Goal: Task Accomplishment & Management: Use online tool/utility

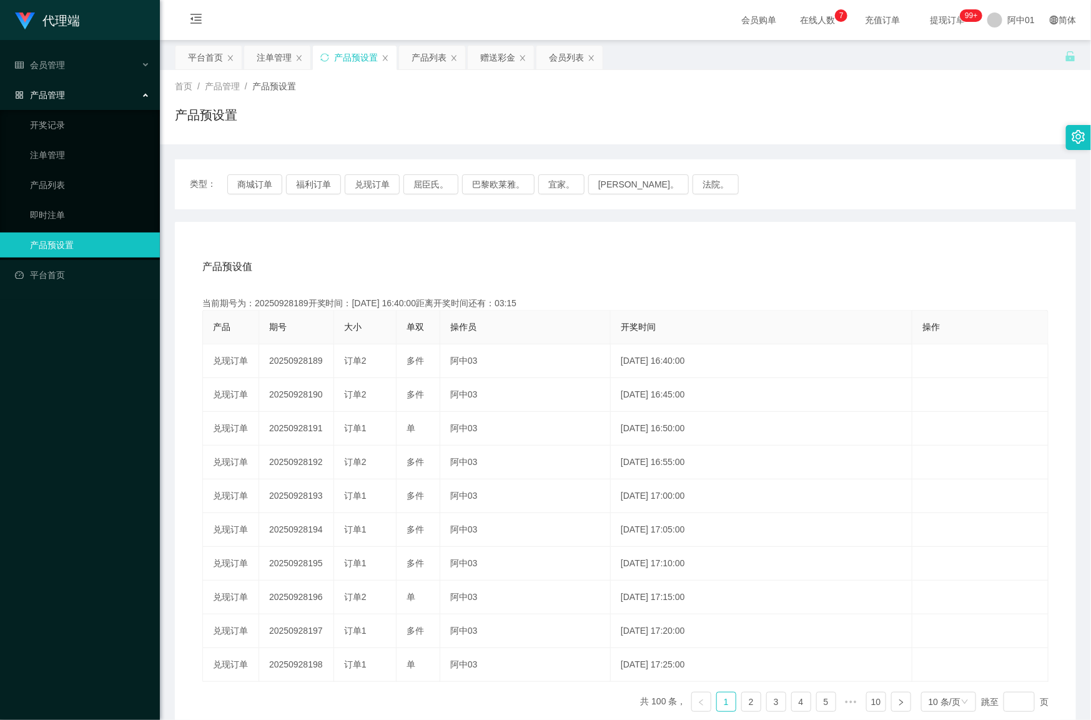
click at [261, 182] on button "商城订单" at bounding box center [254, 184] width 55 height 20
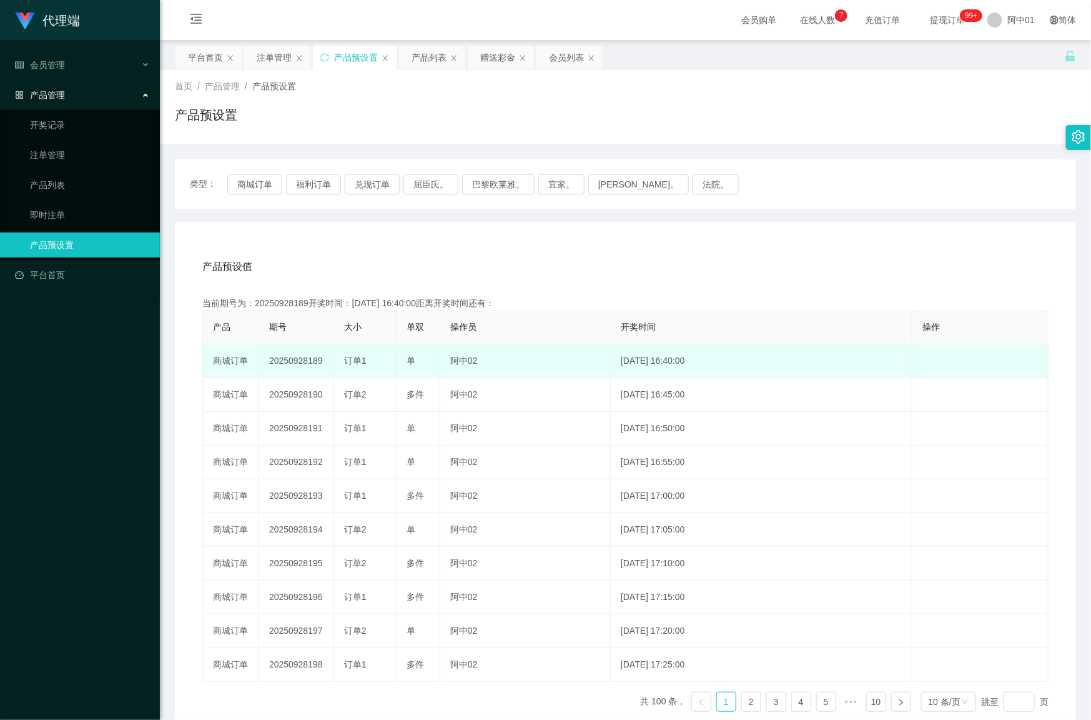
click at [294, 361] on td "20250928189" at bounding box center [296, 361] width 75 height 34
copy td "20250928189"
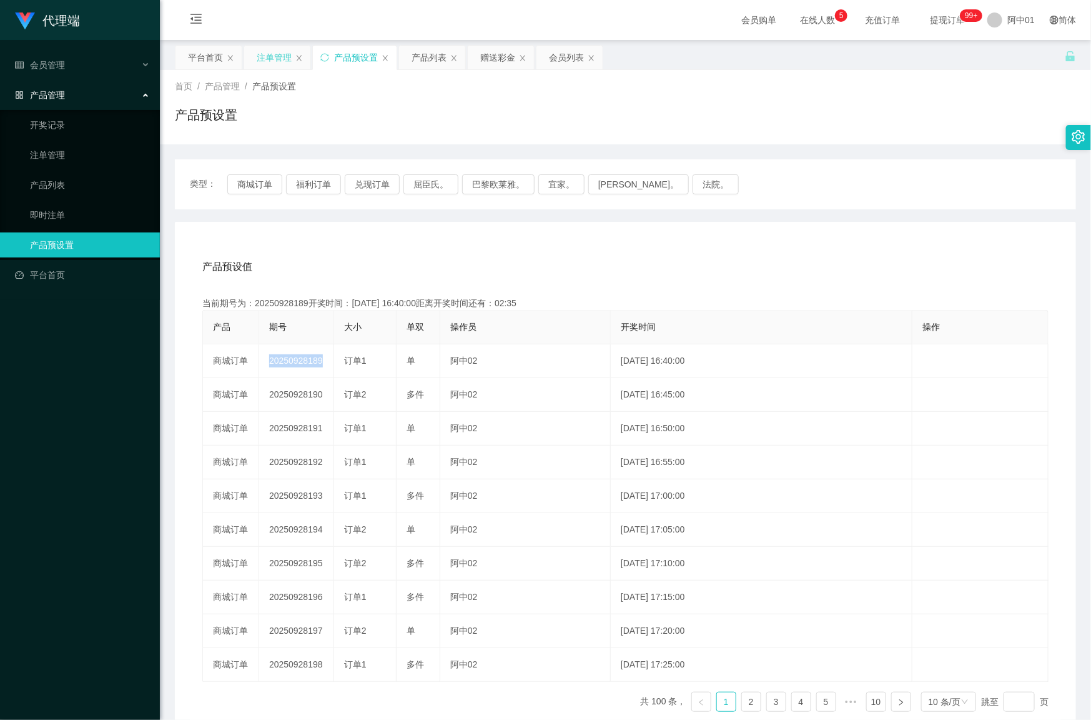
click at [270, 54] on div "注单管理" at bounding box center [274, 58] width 35 height 24
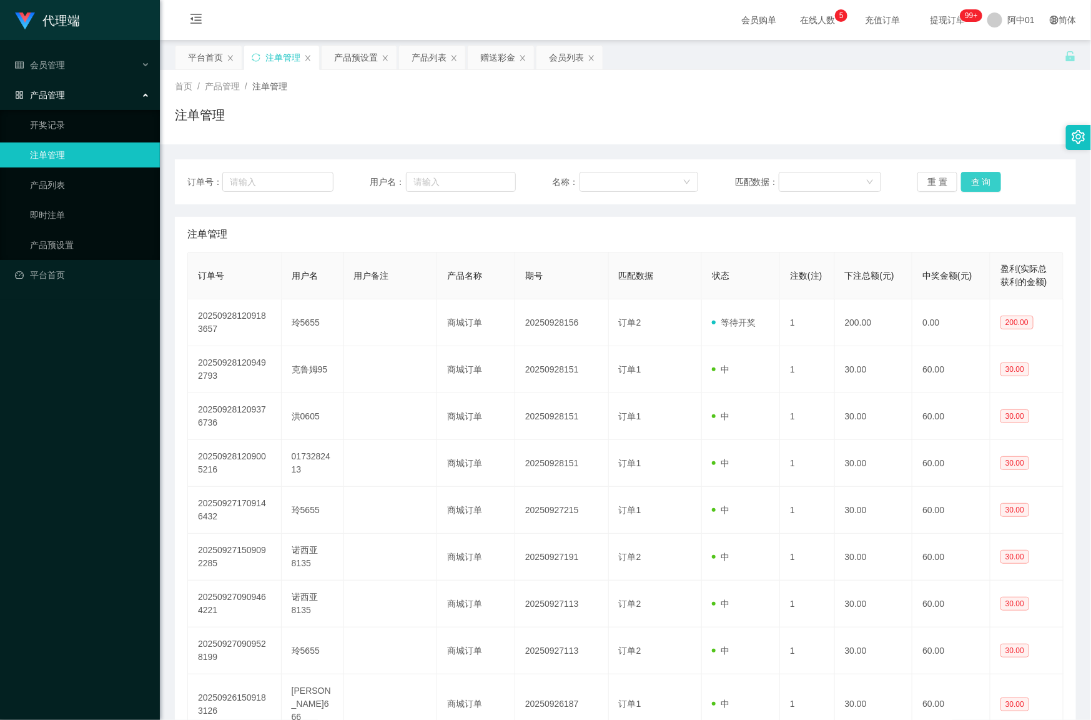
click at [991, 179] on div "重 置 查 询" at bounding box center [991, 182] width 146 height 20
click at [987, 180] on button "查 询" at bounding box center [981, 182] width 40 height 20
click at [987, 180] on div "重 置 查 询" at bounding box center [991, 182] width 146 height 20
click at [987, 180] on button "查 询" at bounding box center [981, 182] width 40 height 20
click at [987, 180] on div "重 置 查 询" at bounding box center [991, 182] width 146 height 20
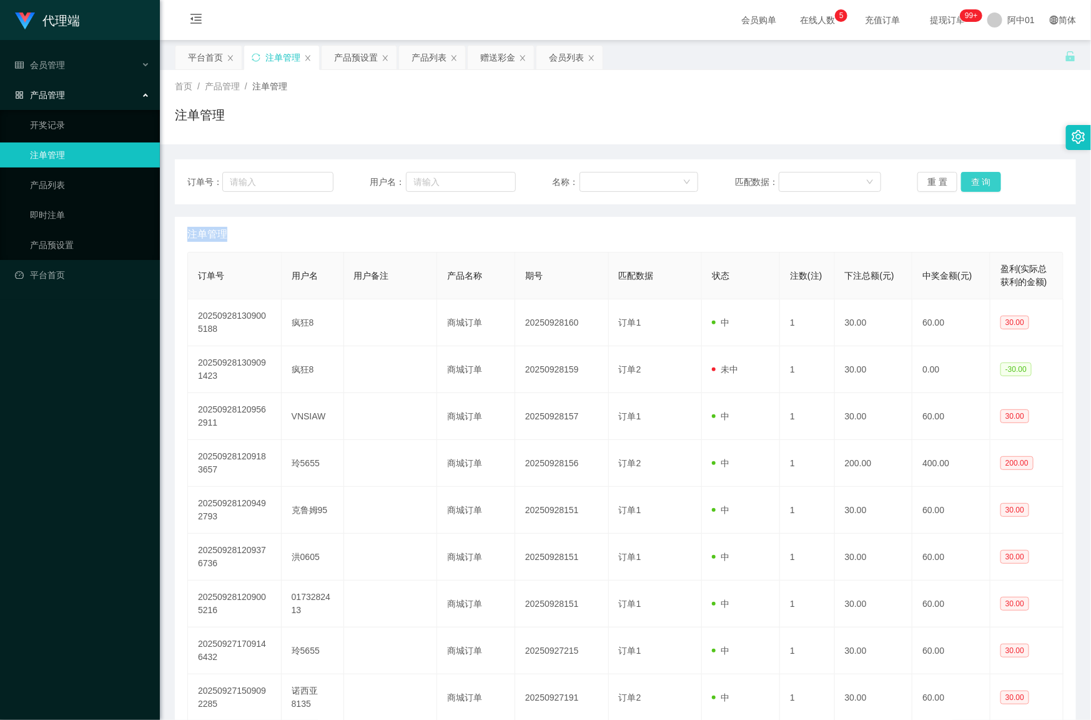
click at [987, 180] on button "查 询" at bounding box center [981, 182] width 40 height 20
click at [987, 180] on div "重 置 查 询" at bounding box center [991, 182] width 146 height 20
click at [987, 180] on button "查 询" at bounding box center [981, 182] width 40 height 20
click at [987, 180] on div "重 置 查 询" at bounding box center [991, 182] width 146 height 20
click at [987, 180] on button "查 询" at bounding box center [981, 182] width 40 height 20
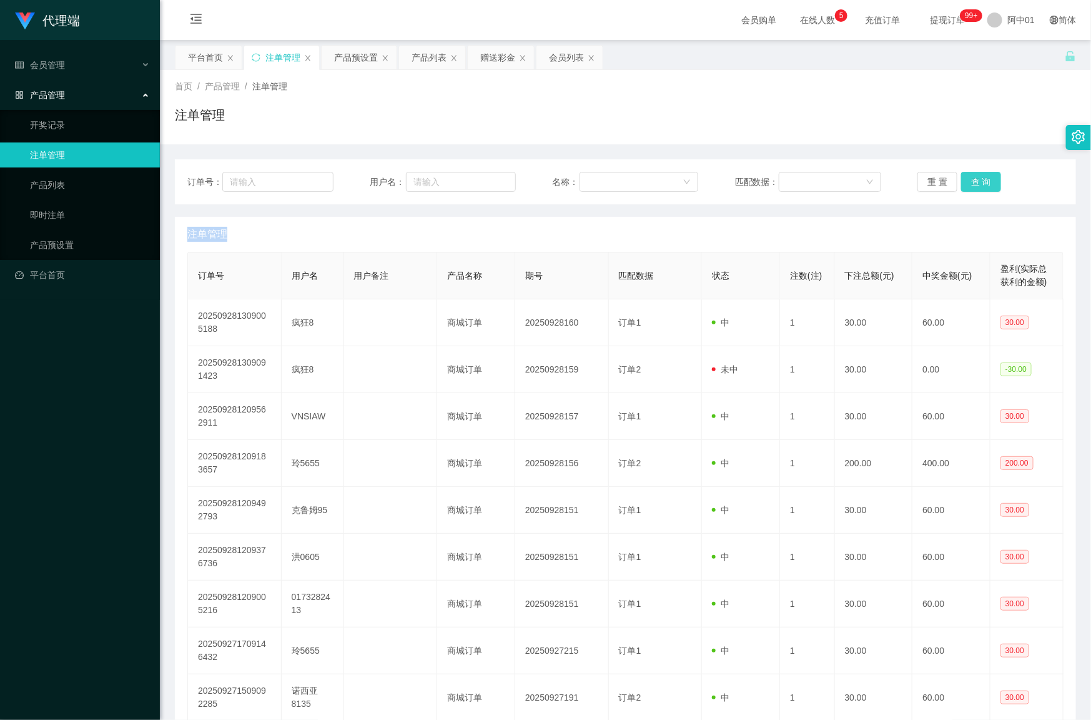
click at [987, 180] on div "重 置 查 询" at bounding box center [991, 182] width 146 height 20
click at [987, 180] on button "查 询" at bounding box center [981, 182] width 40 height 20
click at [987, 180] on div "重 置 查 询" at bounding box center [991, 182] width 146 height 20
click at [987, 180] on button "查 询" at bounding box center [981, 182] width 40 height 20
click at [987, 180] on div "重 置 查 询" at bounding box center [991, 182] width 146 height 20
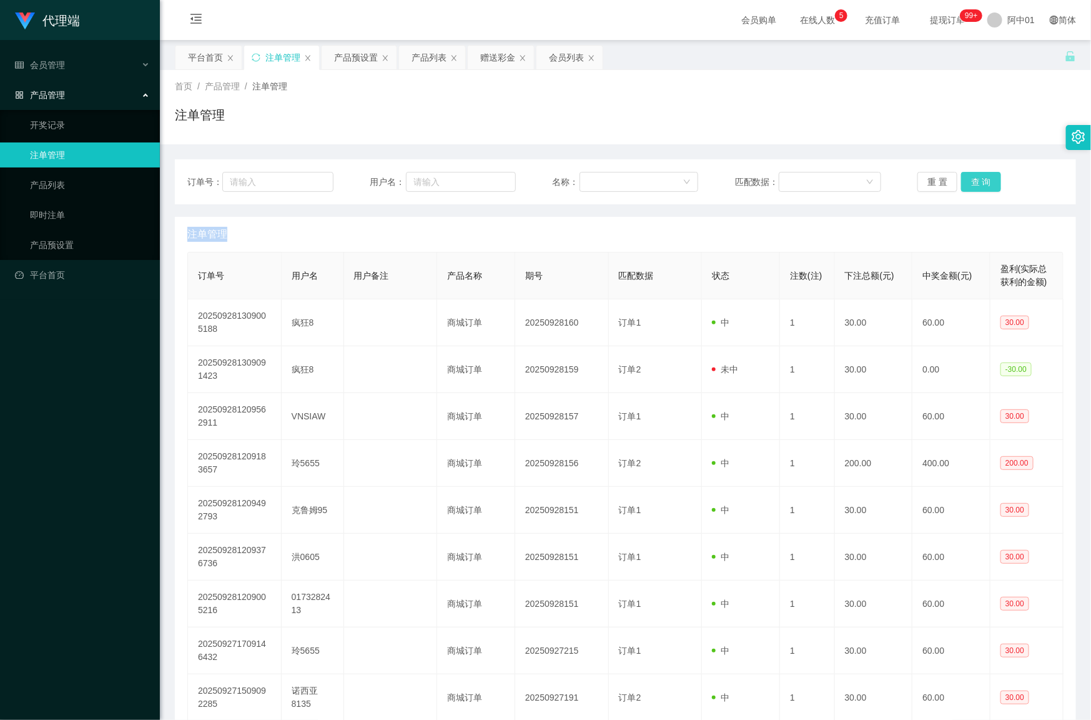
click at [987, 180] on button "查 询" at bounding box center [981, 182] width 40 height 20
click at [985, 180] on button "查 询" at bounding box center [981, 182] width 40 height 20
click at [985, 180] on div "重 置 查 询" at bounding box center [991, 182] width 146 height 20
click at [985, 180] on button "查 询" at bounding box center [981, 182] width 40 height 20
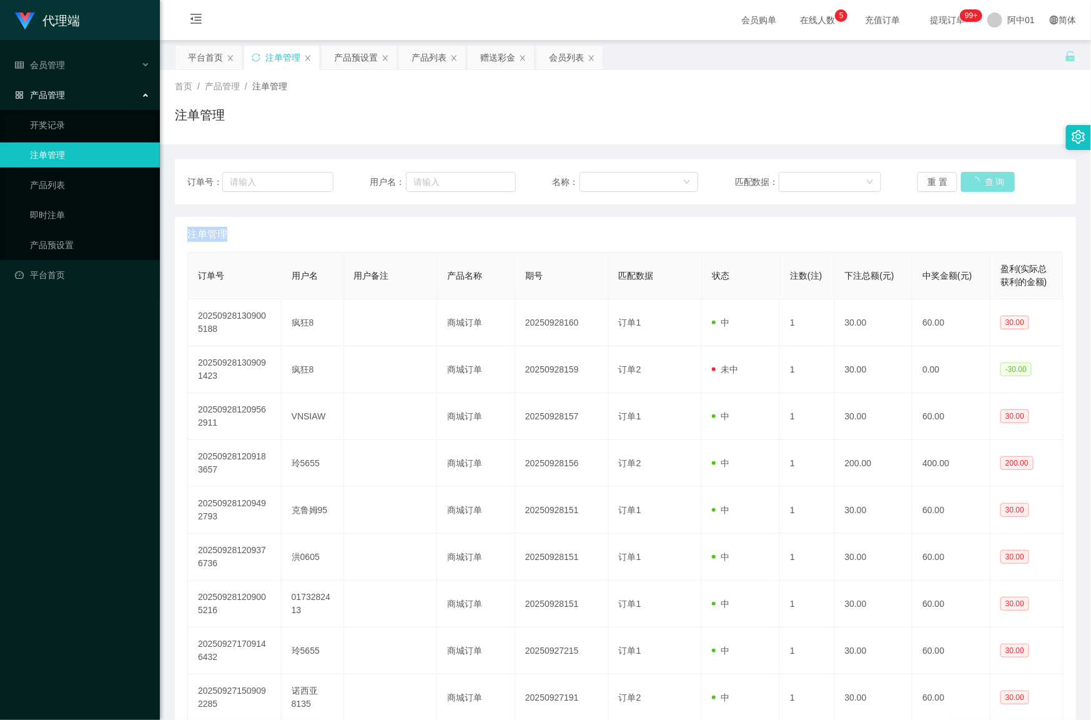
click at [985, 180] on div "重 置 查 询" at bounding box center [991, 182] width 146 height 20
click at [985, 180] on button "查 询" at bounding box center [981, 182] width 40 height 20
click at [985, 180] on div "重 置 查 询" at bounding box center [991, 182] width 146 height 20
click at [985, 180] on button "查 询" at bounding box center [981, 182] width 40 height 20
click at [985, 180] on div "重 置 查 询" at bounding box center [991, 182] width 146 height 20
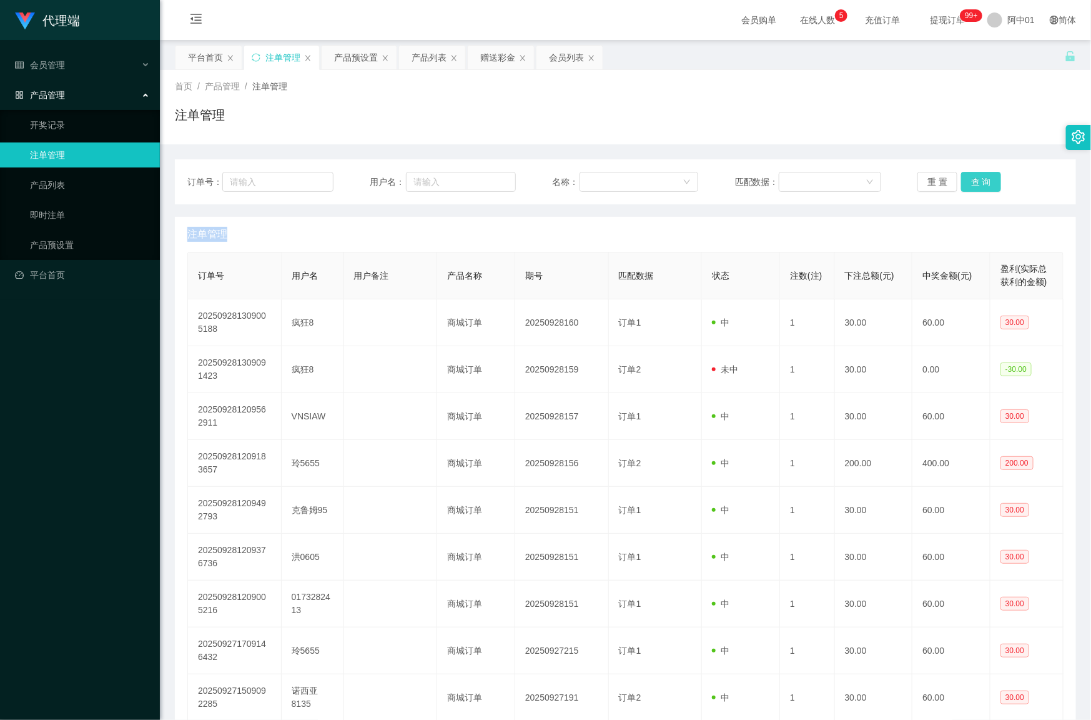
click at [985, 180] on button "查 询" at bounding box center [981, 182] width 40 height 20
click at [985, 180] on div "重 置 查 询" at bounding box center [991, 182] width 146 height 20
click at [985, 180] on button "查 询" at bounding box center [981, 182] width 40 height 20
click at [985, 180] on div "重 置 查 询" at bounding box center [991, 182] width 146 height 20
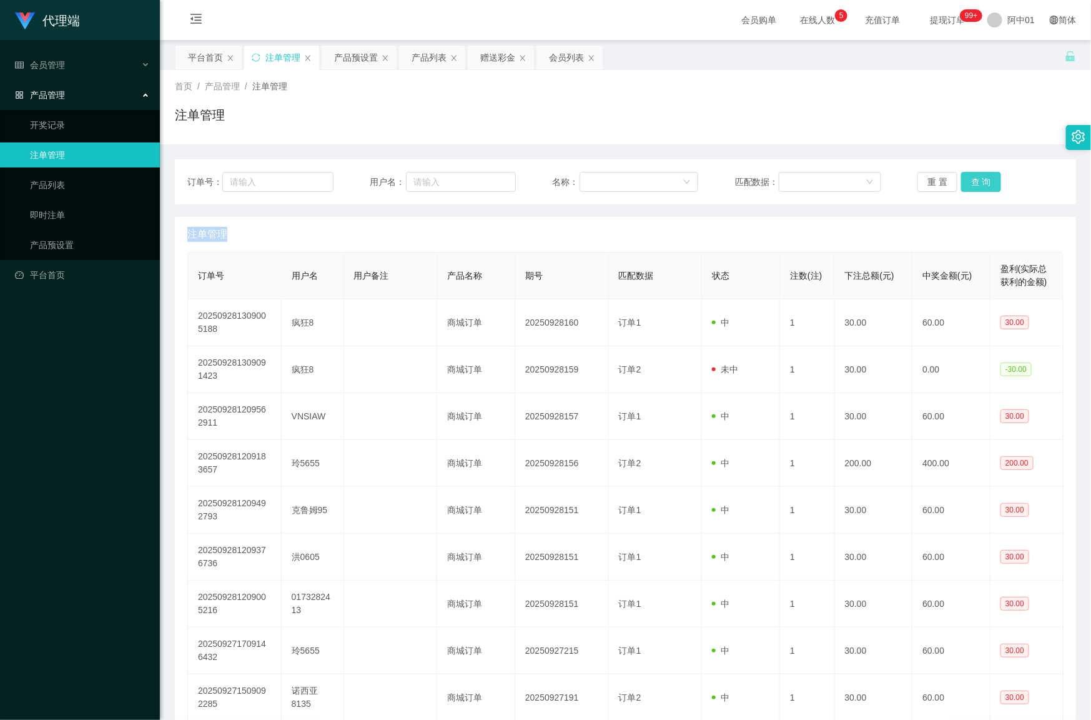
click at [985, 180] on button "查 询" at bounding box center [981, 182] width 40 height 20
click at [985, 180] on div "重 置 查 询" at bounding box center [991, 182] width 146 height 20
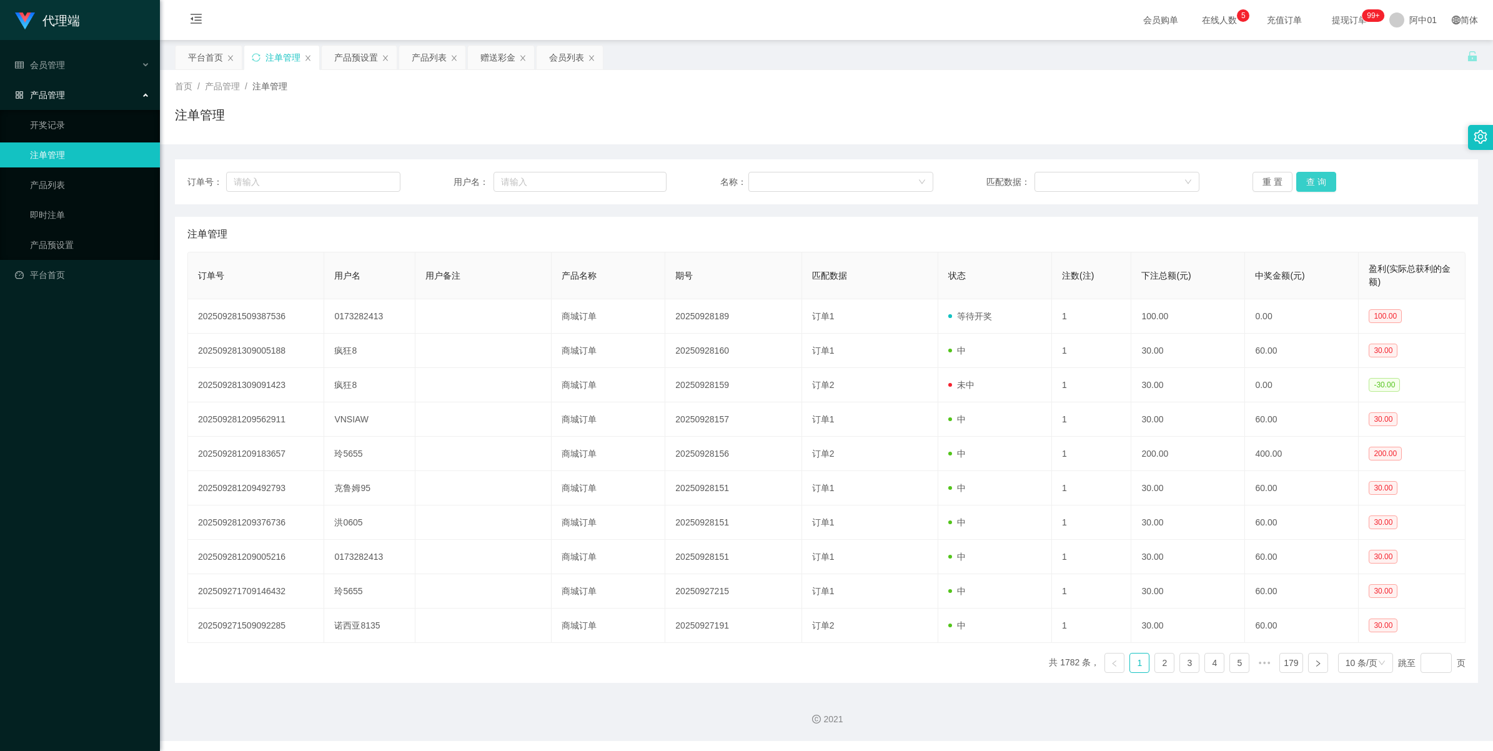
click at [1091, 179] on button "查 询" at bounding box center [1316, 182] width 40 height 20
click at [1091, 179] on div "重 置 查 询" at bounding box center [1358, 182] width 213 height 20
click at [1091, 179] on button "查 询" at bounding box center [1316, 182] width 40 height 20
click at [1091, 179] on div "重 置 查 询" at bounding box center [1358, 182] width 213 height 20
click at [1091, 179] on button "查 询" at bounding box center [1316, 182] width 40 height 20
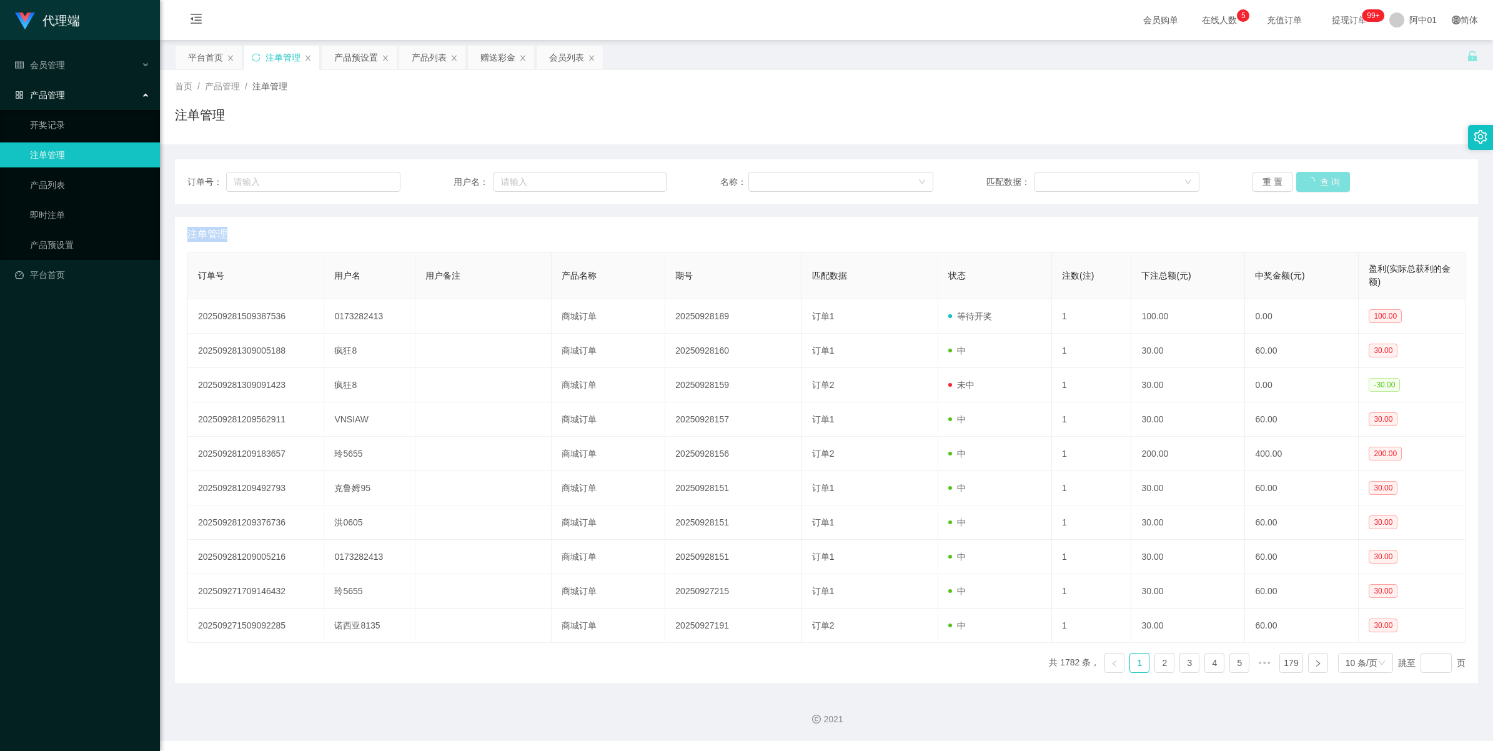
click at [1091, 179] on div "重 置 查 询" at bounding box center [1358, 182] width 213 height 20
click at [1091, 179] on button "查 询" at bounding box center [1316, 182] width 40 height 20
click at [1091, 179] on div "重 置 查 询" at bounding box center [1358, 182] width 213 height 20
click at [1091, 179] on button "查 询" at bounding box center [1316, 182] width 40 height 20
click at [1091, 179] on div "重 置 查 询" at bounding box center [1358, 182] width 213 height 20
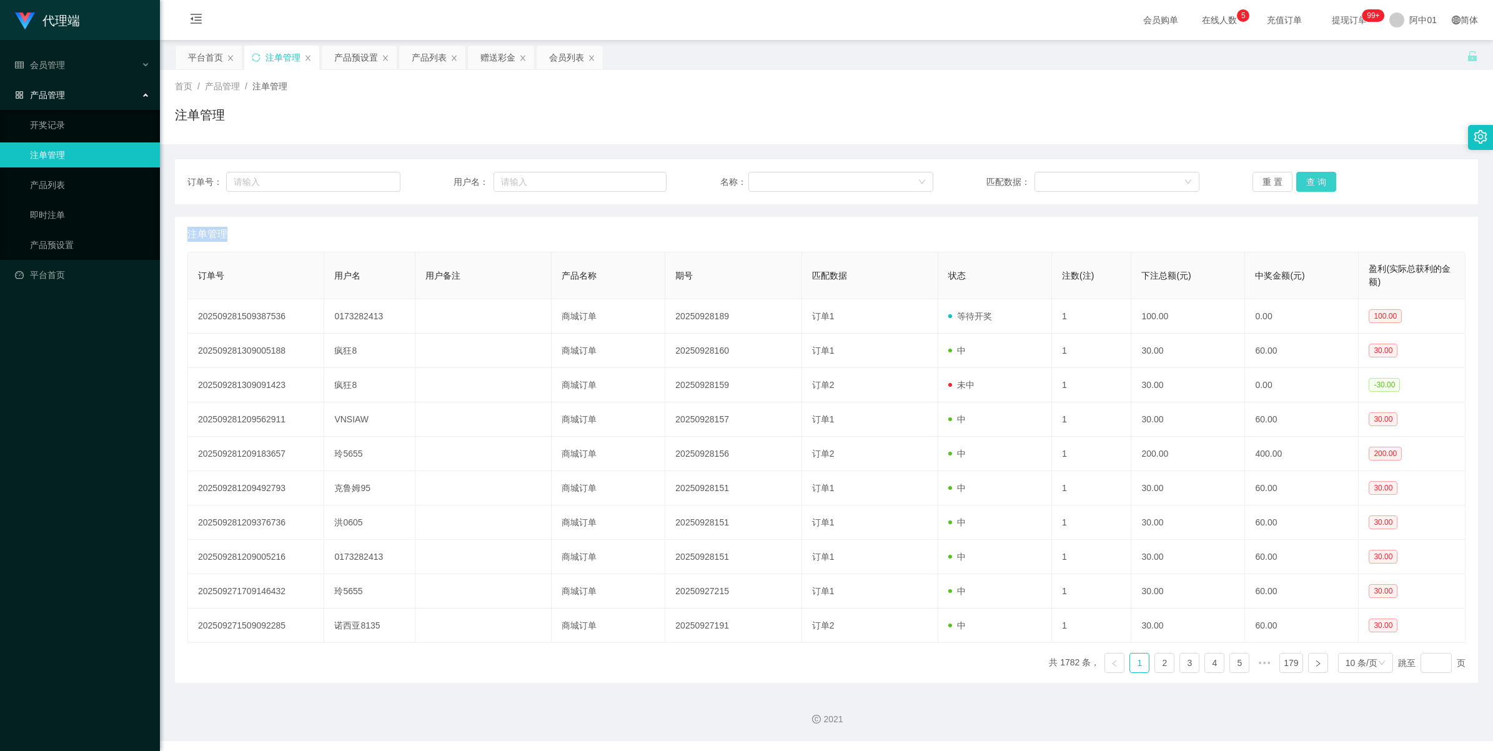
click at [1091, 179] on button "查 询" at bounding box center [1316, 182] width 40 height 20
click at [1091, 179] on div "重 置 查 询" at bounding box center [1358, 182] width 213 height 20
click at [1091, 179] on button "查 询" at bounding box center [1316, 182] width 40 height 20
click at [1091, 179] on div "重 置 查 询" at bounding box center [1358, 182] width 213 height 20
click at [1091, 179] on button "查 询" at bounding box center [1316, 182] width 40 height 20
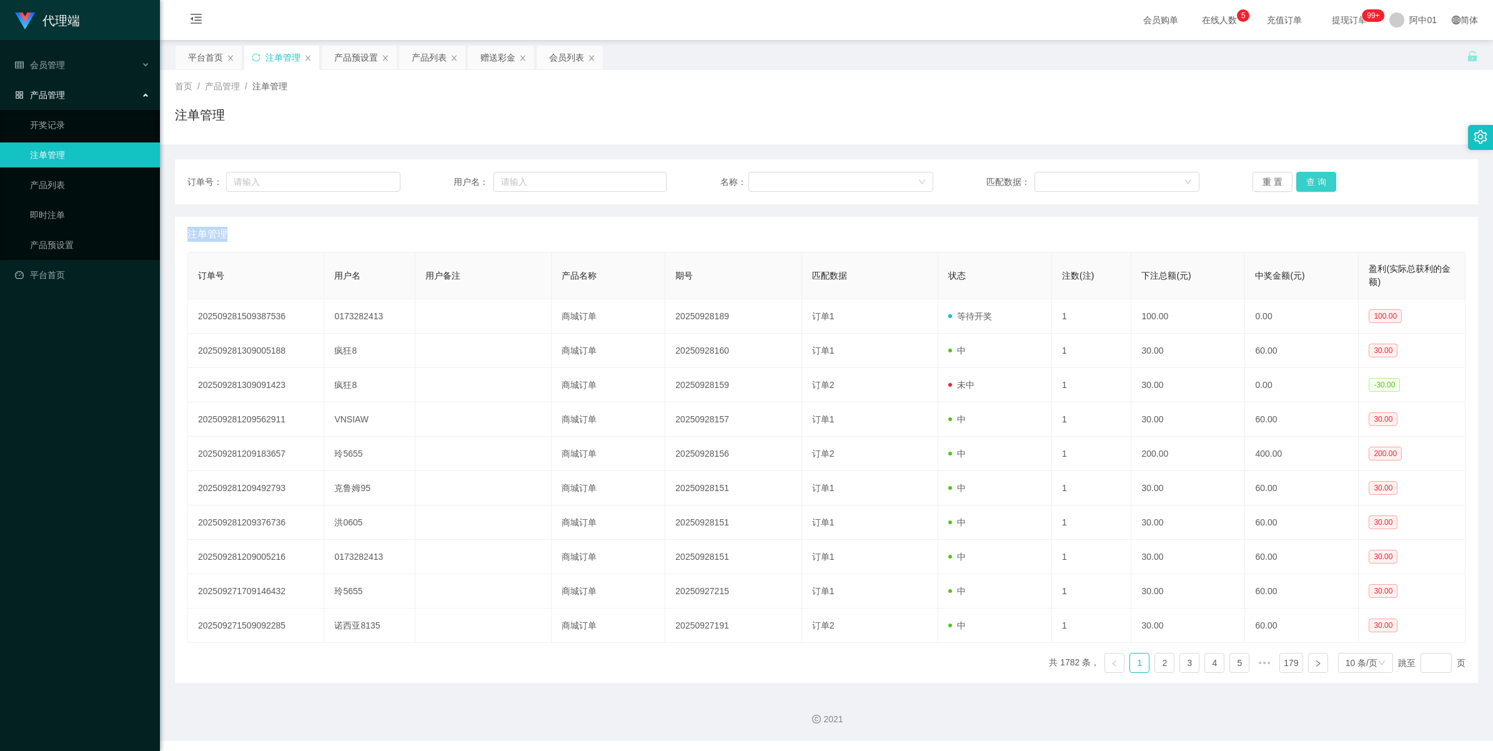
click at [1091, 179] on div "重 置 查 询" at bounding box center [1358, 182] width 213 height 20
click at [1091, 179] on button "查 询" at bounding box center [1316, 182] width 40 height 20
click at [1091, 179] on div "重 置 查 询" at bounding box center [1358, 182] width 213 height 20
click at [1091, 179] on button "查 询" at bounding box center [1316, 182] width 40 height 20
click at [1091, 179] on div "重 置 查 询" at bounding box center [1358, 182] width 213 height 20
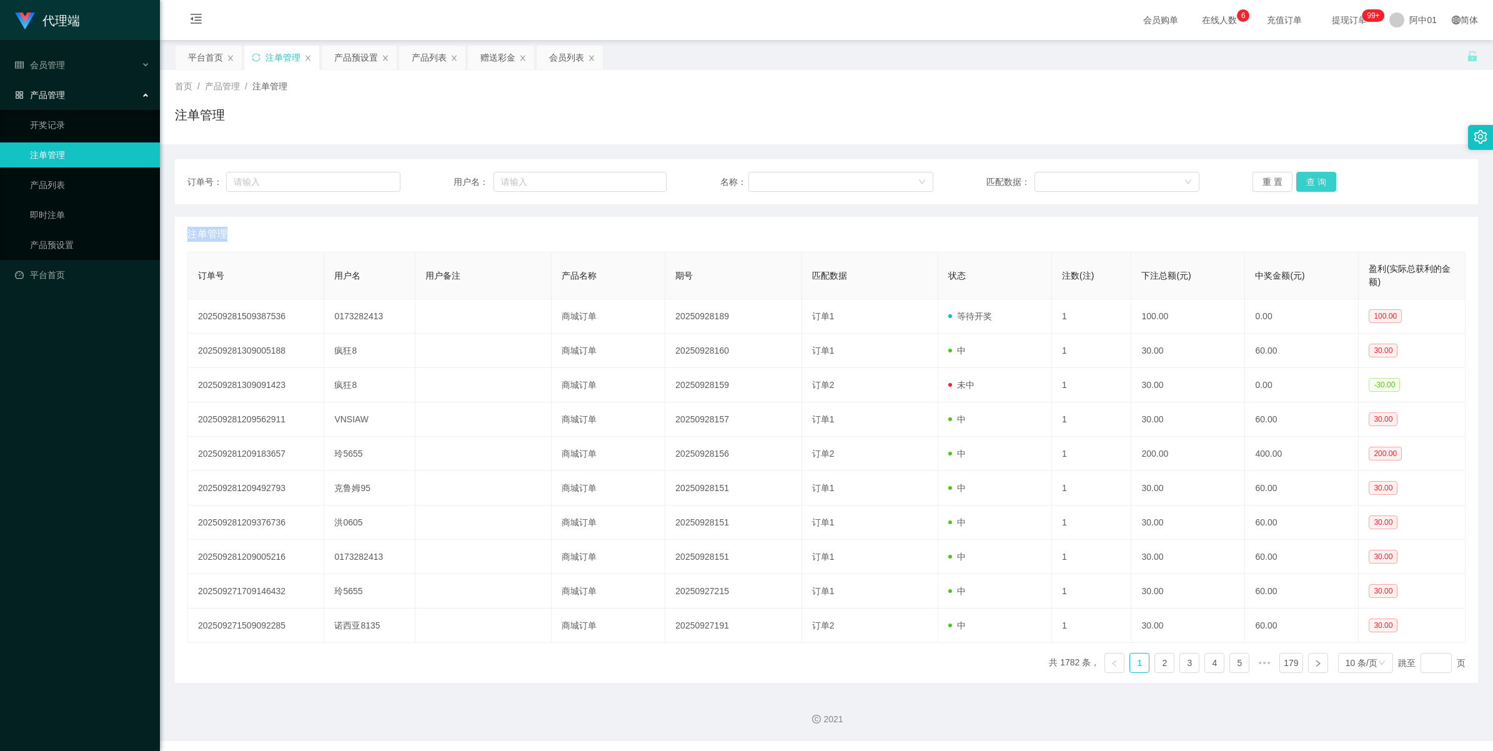
click at [1091, 179] on button "查 询" at bounding box center [1316, 182] width 40 height 20
click at [1091, 179] on div "重 置 查 询" at bounding box center [1358, 182] width 213 height 20
click at [1091, 179] on button "查 询" at bounding box center [1316, 182] width 40 height 20
click at [1091, 179] on div "重 置 查 询" at bounding box center [1358, 182] width 213 height 20
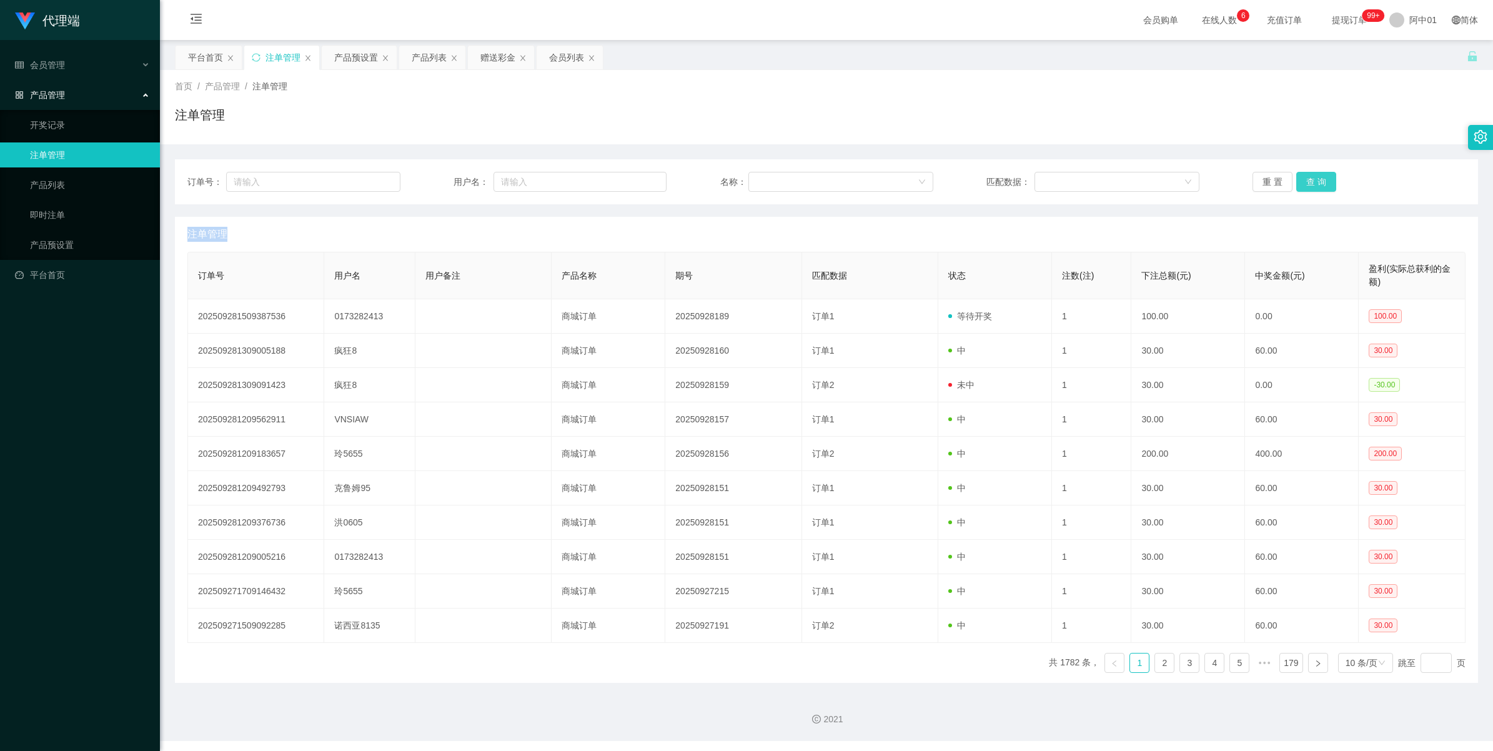
click at [1091, 179] on button "查 询" at bounding box center [1316, 182] width 40 height 20
click at [1091, 179] on button "查 询" at bounding box center [1323, 182] width 54 height 20
click at [1091, 179] on div "重 置 查 询" at bounding box center [1358, 182] width 213 height 20
click at [1091, 179] on button "查 询" at bounding box center [1316, 182] width 40 height 20
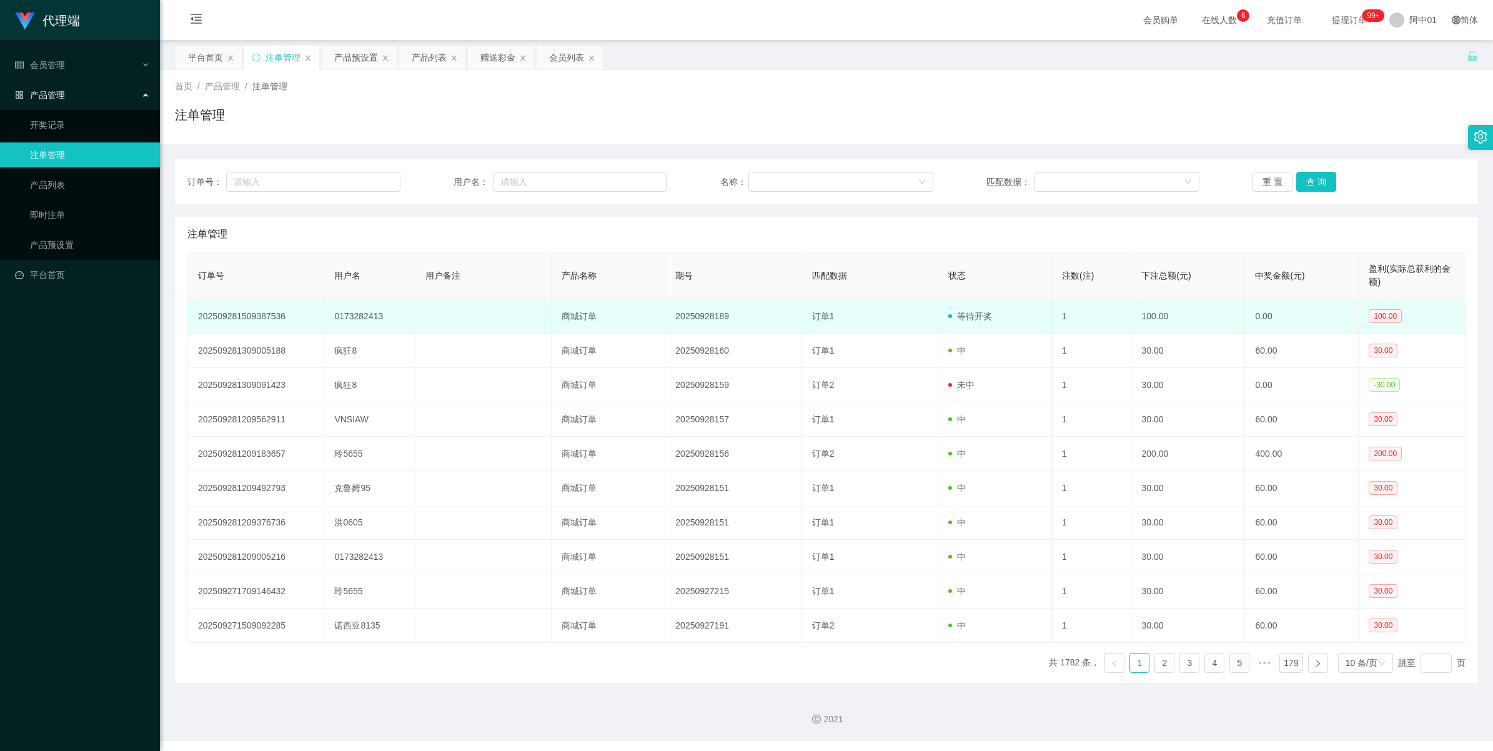
click at [378, 314] on td "0173282413" at bounding box center [369, 316] width 91 height 34
copy td "0173282413"
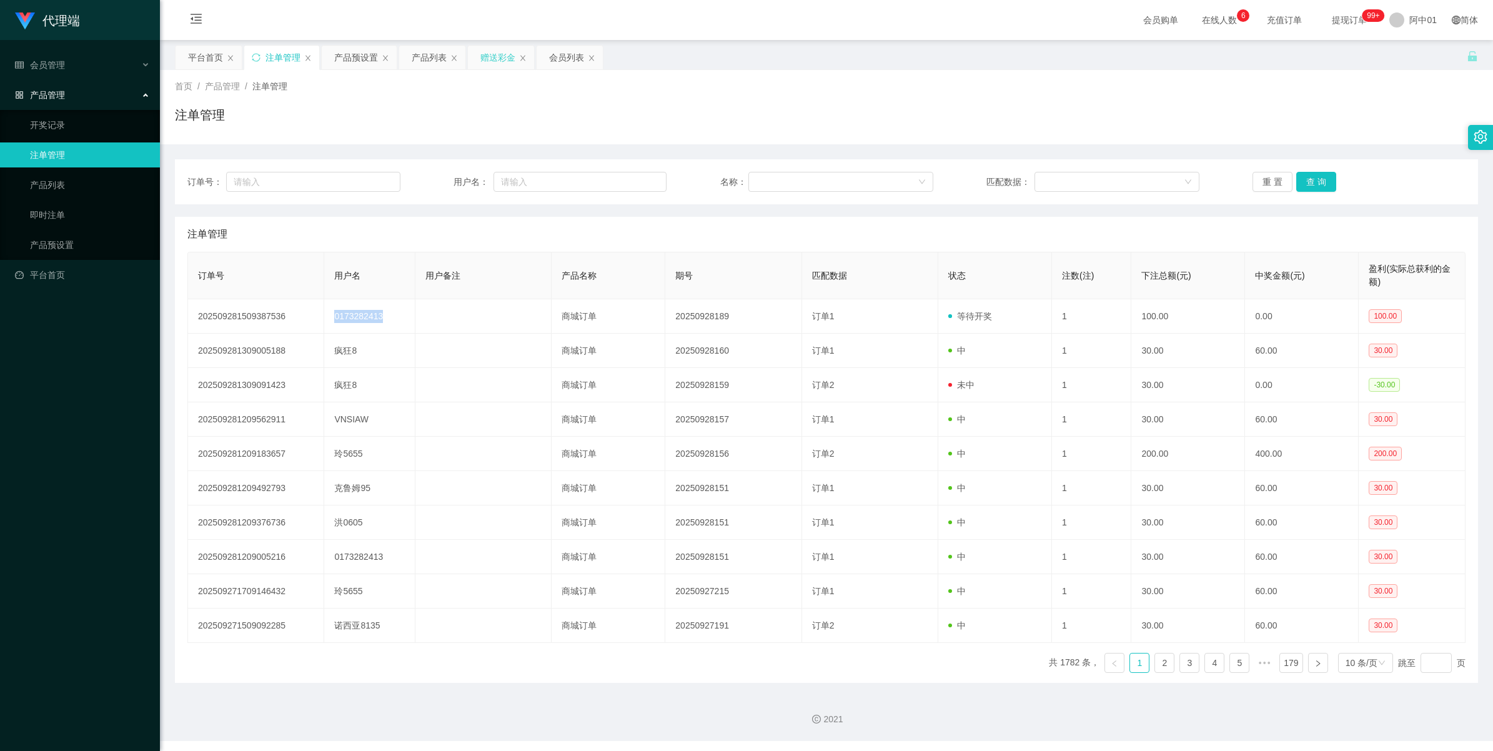
click at [503, 60] on div "赠送彩金" at bounding box center [497, 58] width 35 height 24
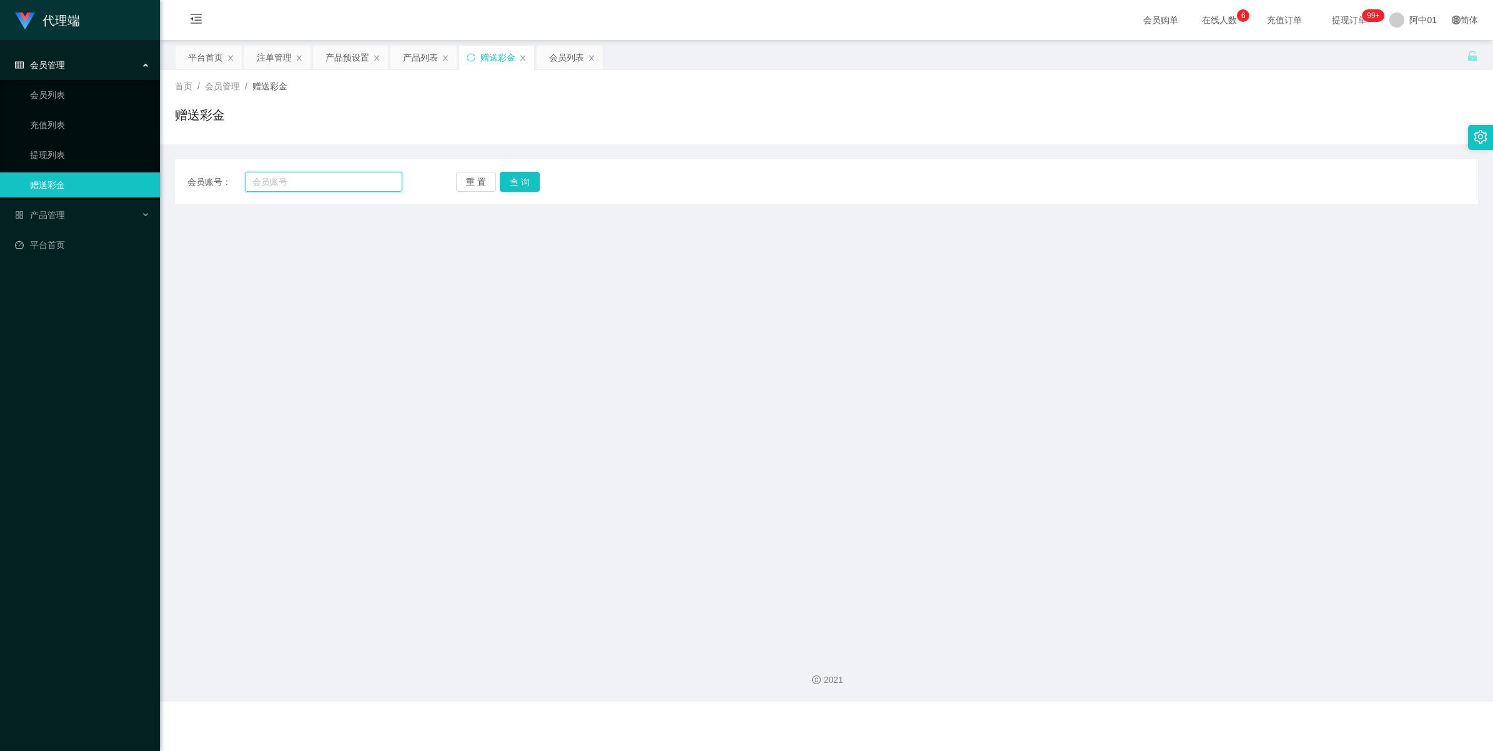
click at [390, 182] on input "text" at bounding box center [323, 182] width 157 height 20
paste input "0173282413"
type input "0173282413"
click at [512, 179] on button "查 询" at bounding box center [520, 182] width 40 height 20
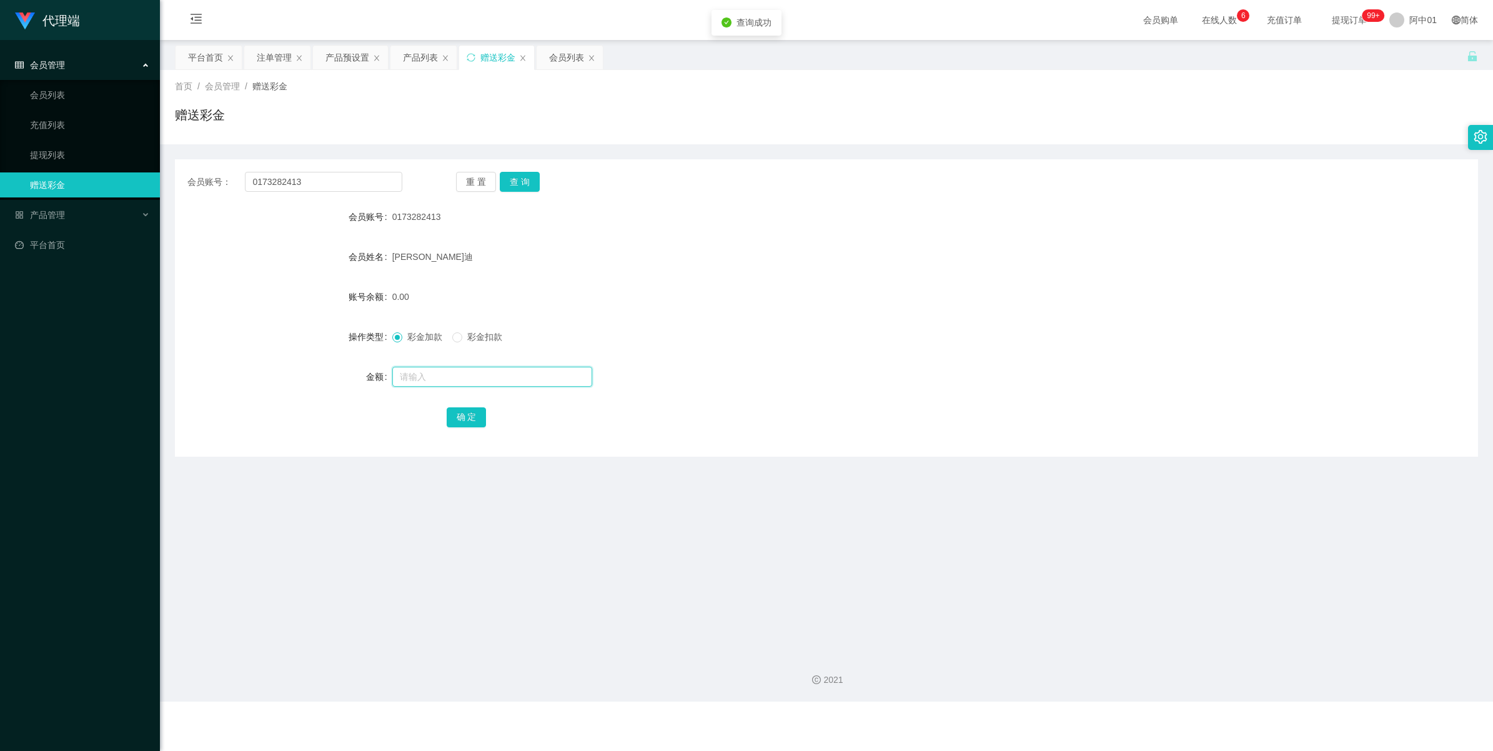
click at [419, 370] on input "text" at bounding box center [492, 377] width 200 height 20
click at [285, 59] on div "注单管理" at bounding box center [274, 58] width 35 height 24
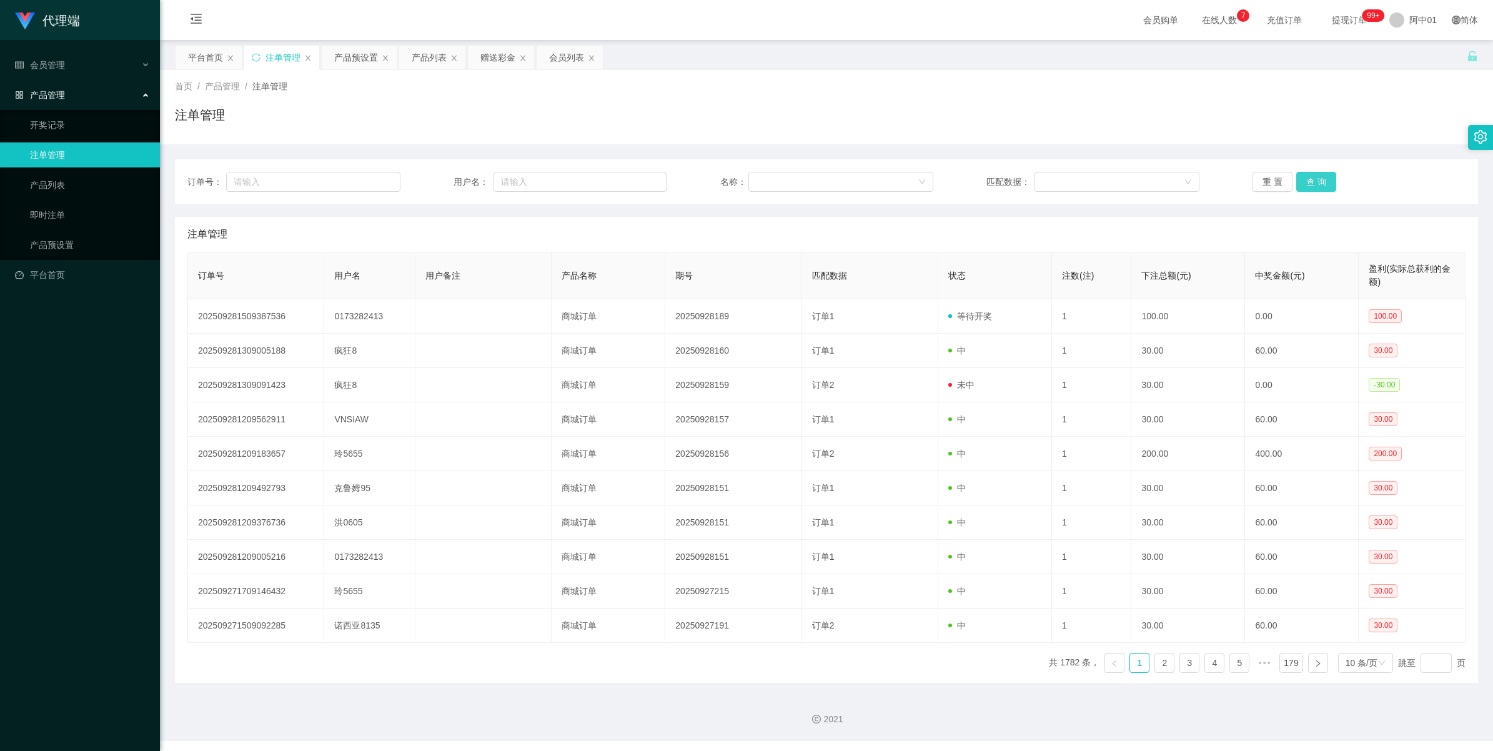
click at [1091, 176] on button "查 询" at bounding box center [1316, 182] width 40 height 20
click at [1091, 176] on div "重 置 查 询" at bounding box center [1358, 182] width 213 height 20
click at [1091, 176] on button "查 询" at bounding box center [1316, 182] width 40 height 20
click at [1091, 176] on div "重 置 查 询" at bounding box center [1358, 182] width 213 height 20
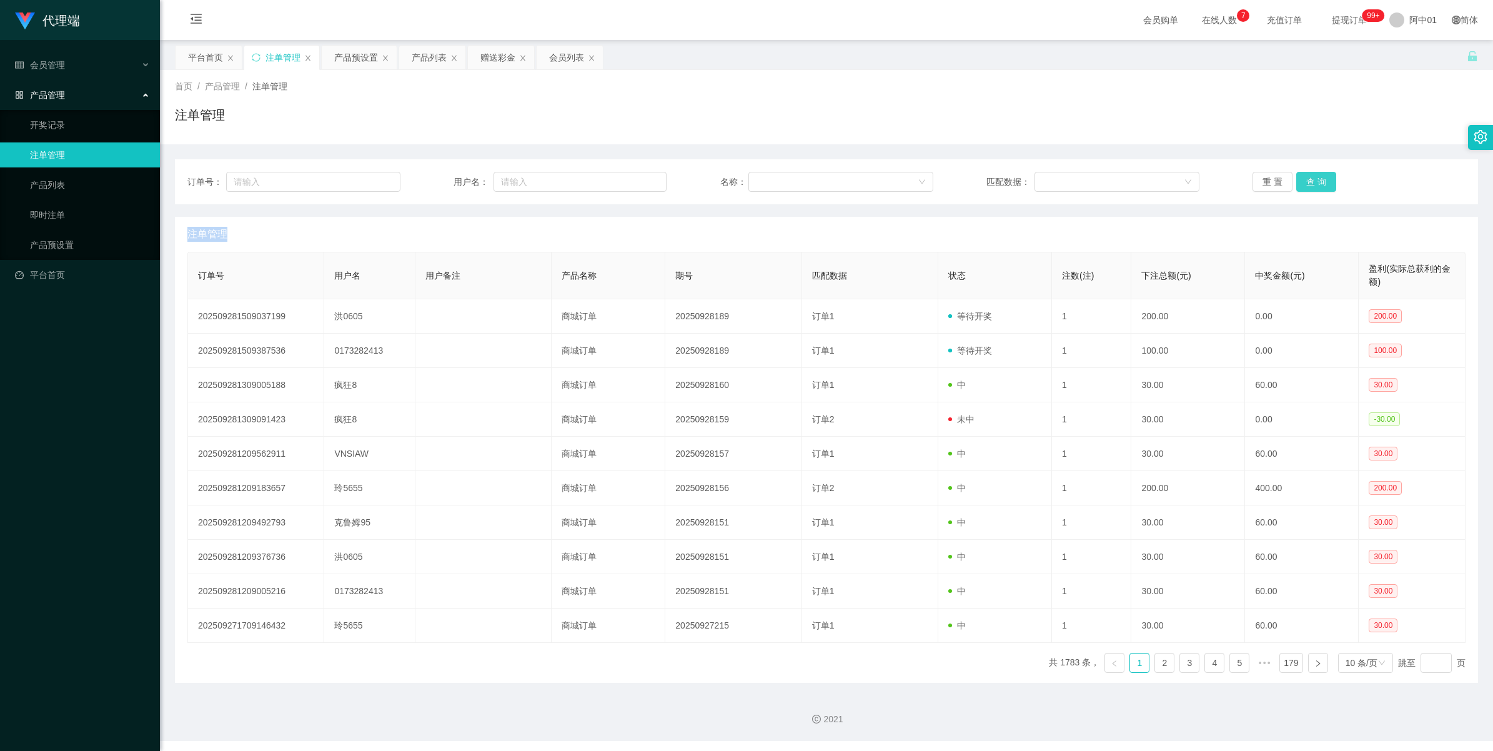
click at [1091, 176] on button "查 询" at bounding box center [1316, 182] width 40 height 20
click at [1091, 176] on div "重 置 查 询" at bounding box center [1358, 182] width 213 height 20
click at [1091, 176] on button "查 询" at bounding box center [1316, 182] width 40 height 20
click at [1091, 173] on button "查 询" at bounding box center [1316, 182] width 40 height 20
click at [1091, 173] on div "重 置 查 询" at bounding box center [1358, 182] width 213 height 20
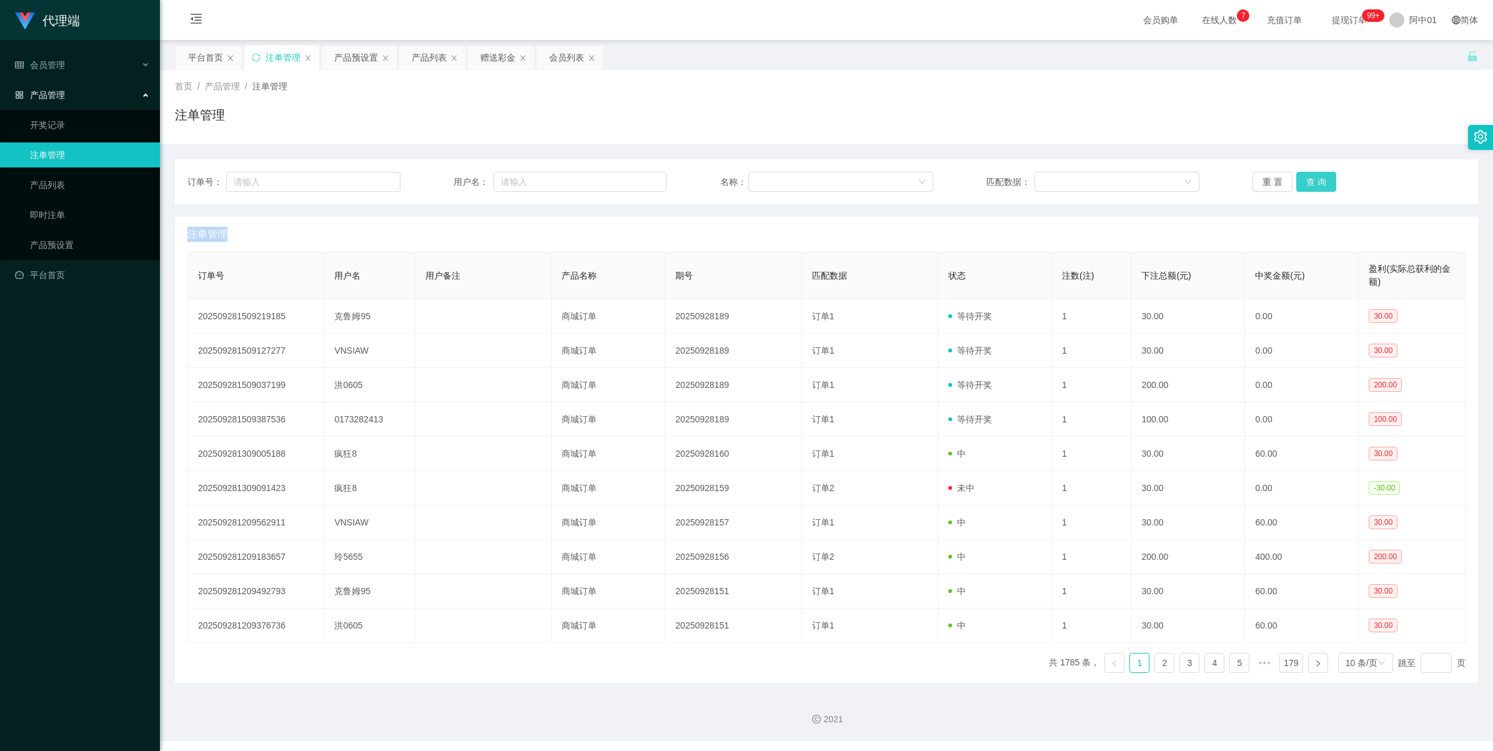
click at [1091, 173] on button "查 询" at bounding box center [1316, 182] width 40 height 20
click at [1091, 173] on div "重 置 查 询" at bounding box center [1358, 182] width 213 height 20
click at [1091, 173] on button "查 询" at bounding box center [1316, 182] width 40 height 20
click at [1091, 173] on button "查 询" at bounding box center [1323, 182] width 54 height 20
click at [1091, 173] on div "重 置 查 询" at bounding box center [1358, 182] width 213 height 20
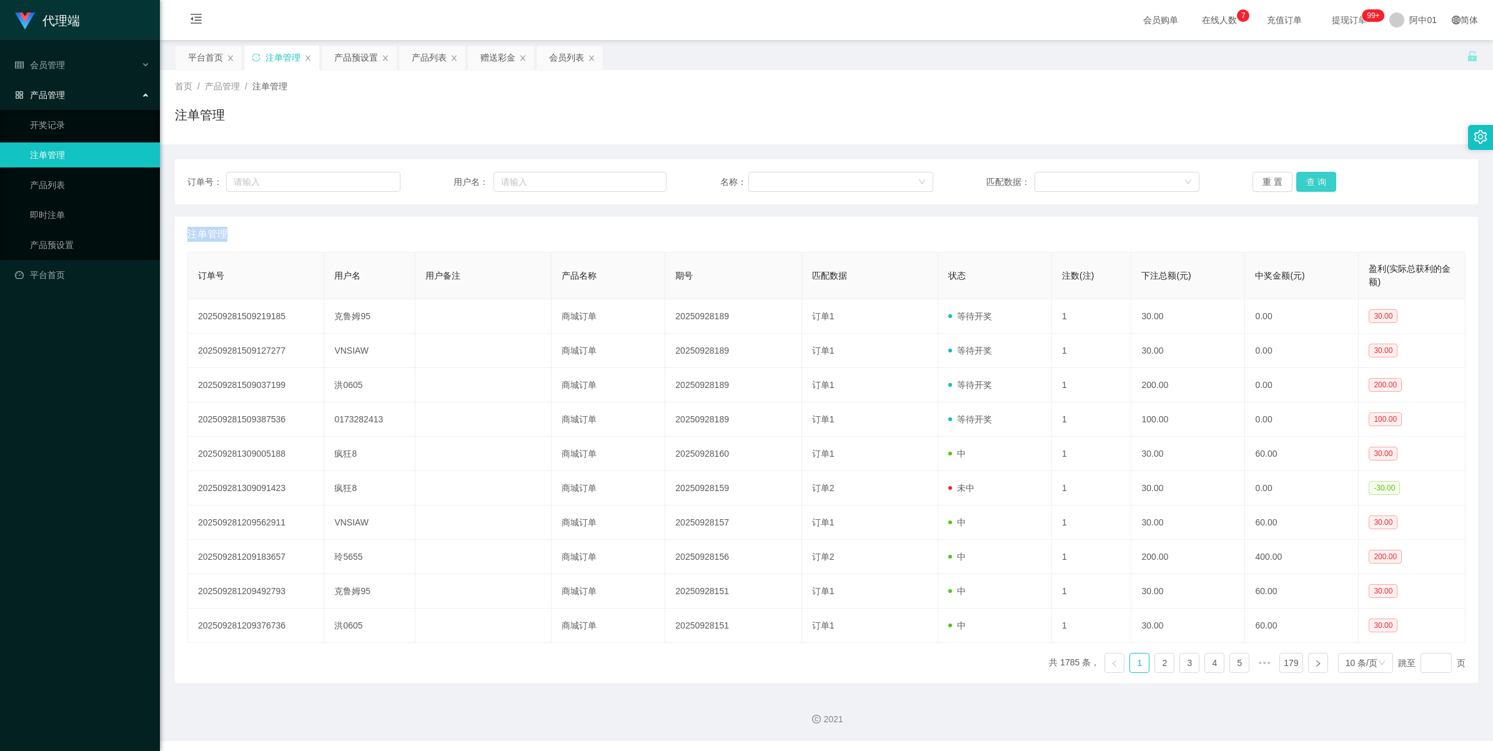
click at [1091, 173] on button "查 询" at bounding box center [1316, 182] width 40 height 20
click at [1091, 173] on div "重 置 查 询" at bounding box center [1358, 182] width 213 height 20
click at [264, 57] on div "注单管理" at bounding box center [281, 58] width 75 height 24
click at [335, 57] on div "产品预设置" at bounding box center [356, 58] width 44 height 24
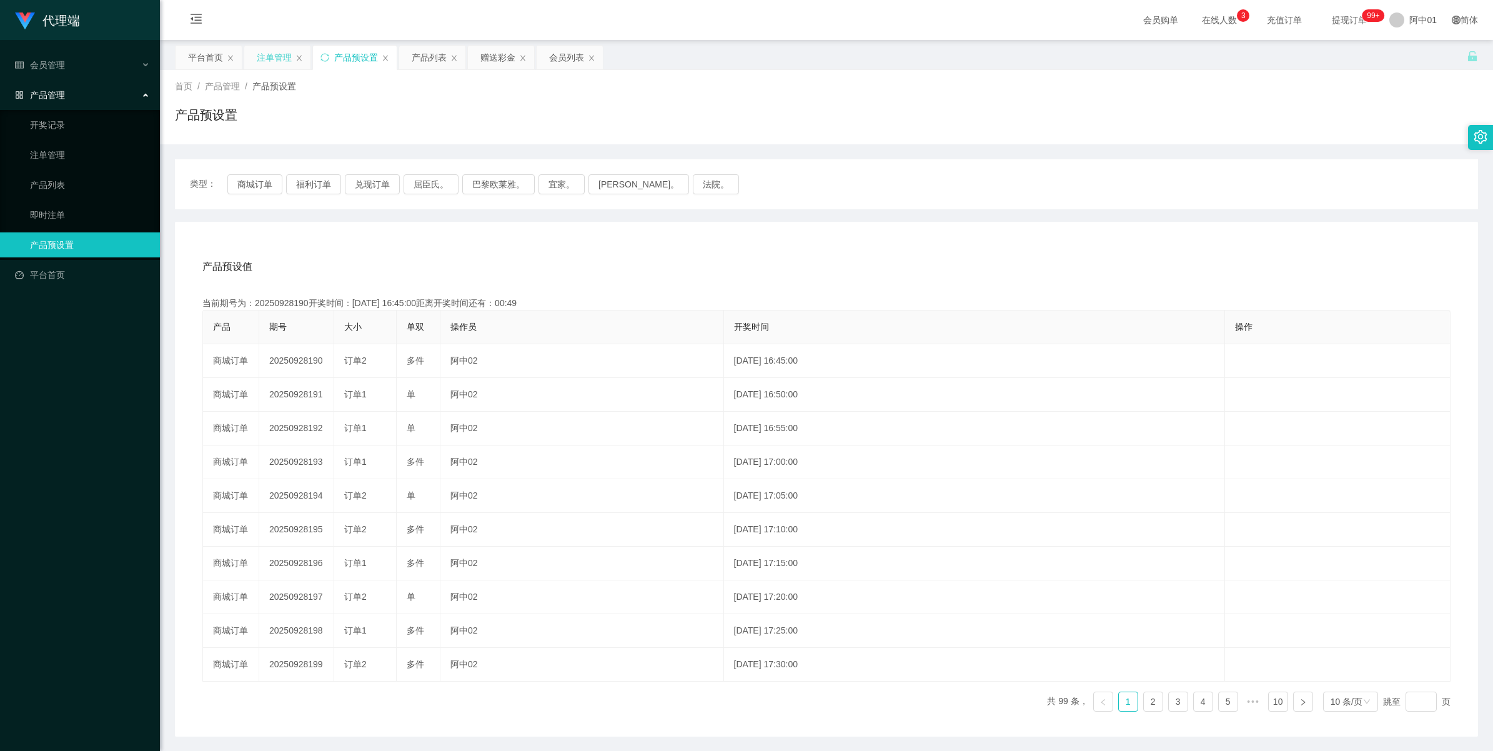
click at [282, 59] on div "注单管理" at bounding box center [274, 58] width 35 height 24
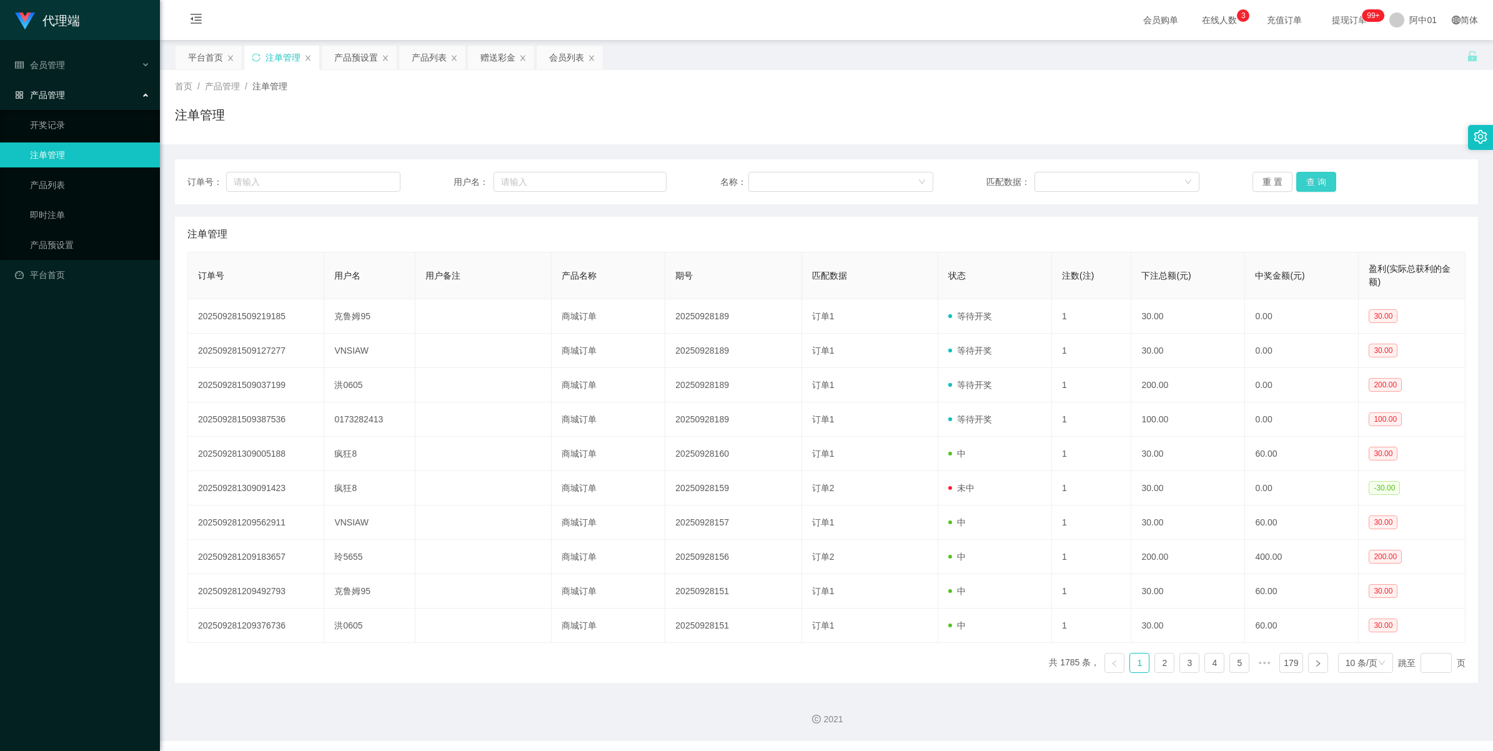
click at [1091, 182] on button "查 询" at bounding box center [1316, 182] width 40 height 20
click at [1091, 182] on div "重 置 查 询" at bounding box center [1358, 182] width 213 height 20
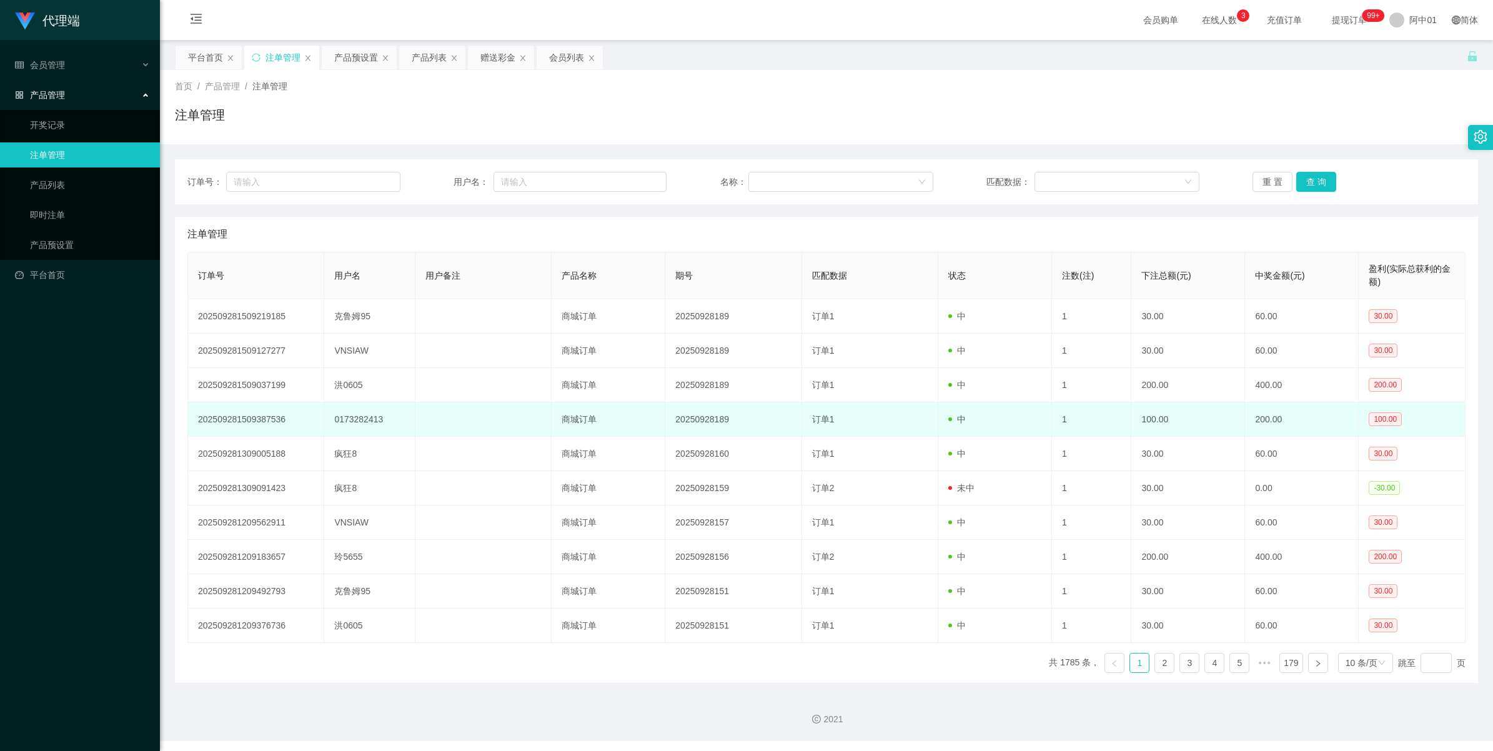
click at [366, 420] on td "0173282413" at bounding box center [369, 419] width 91 height 34
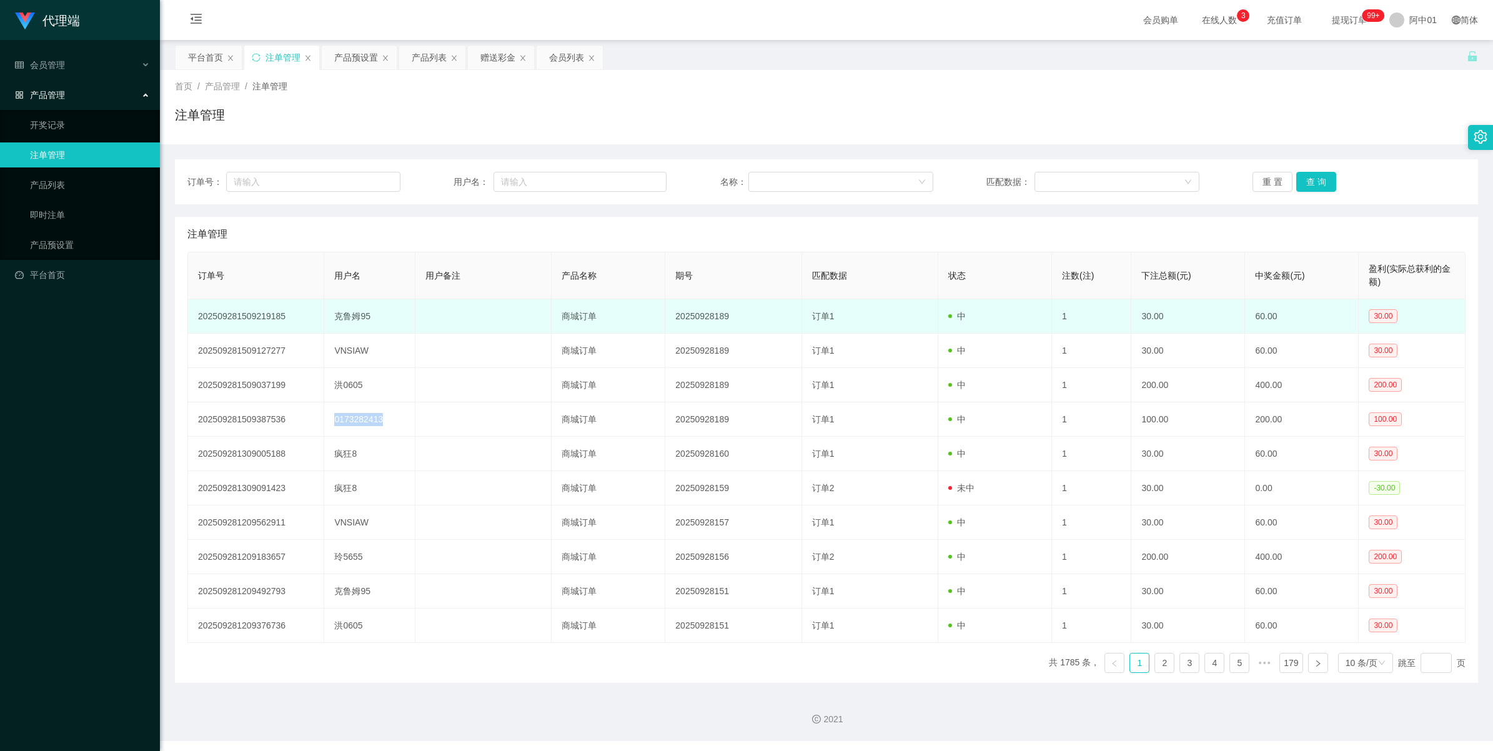
copy td "0173282413"
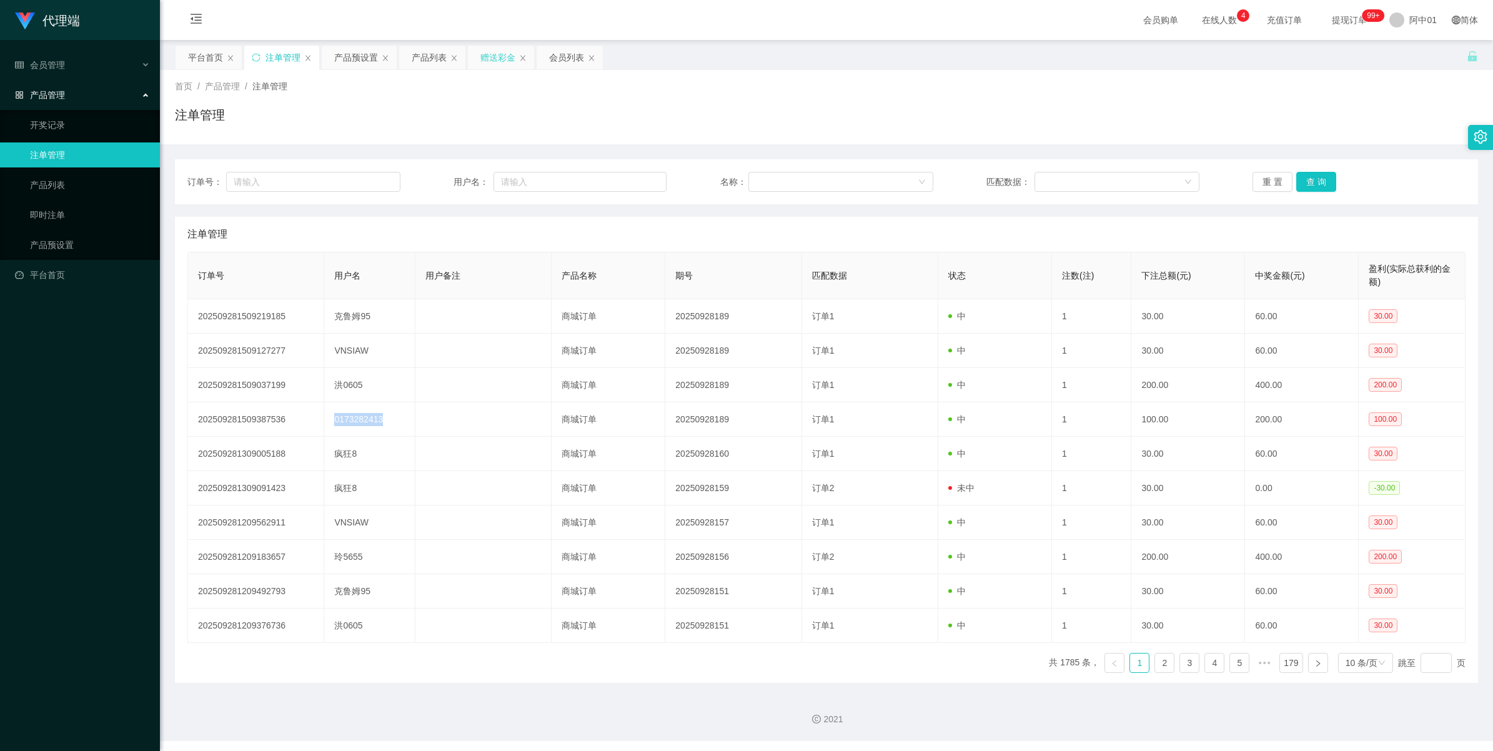
click at [482, 57] on div "赠送彩金" at bounding box center [497, 58] width 35 height 24
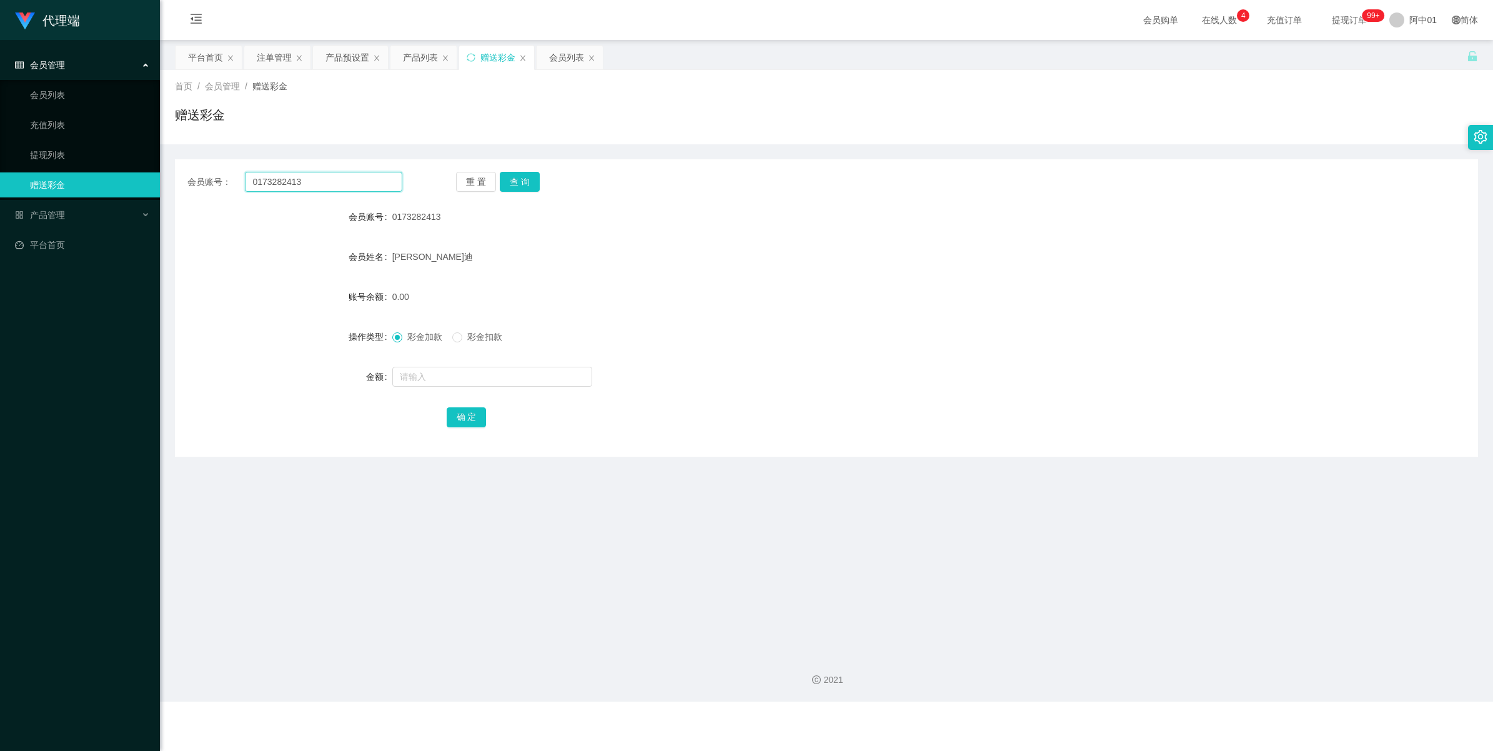
drag, startPoint x: 395, startPoint y: 177, endPoint x: 133, endPoint y: 201, distance: 262.9
click at [0, 213] on html "代理端 会员管理 会员列表 充值列表 提现列表 赠送彩金 产品管理 开奖记录 注单管理 产品列表 即时注单 产品预设置 平台首页 保存配置 重置配置 整体风格…" at bounding box center [746, 375] width 1493 height 751
click at [510, 186] on button "查 询" at bounding box center [520, 182] width 40 height 20
click at [460, 338] on span at bounding box center [457, 337] width 10 height 10
click at [420, 376] on input "text" at bounding box center [492, 377] width 200 height 20
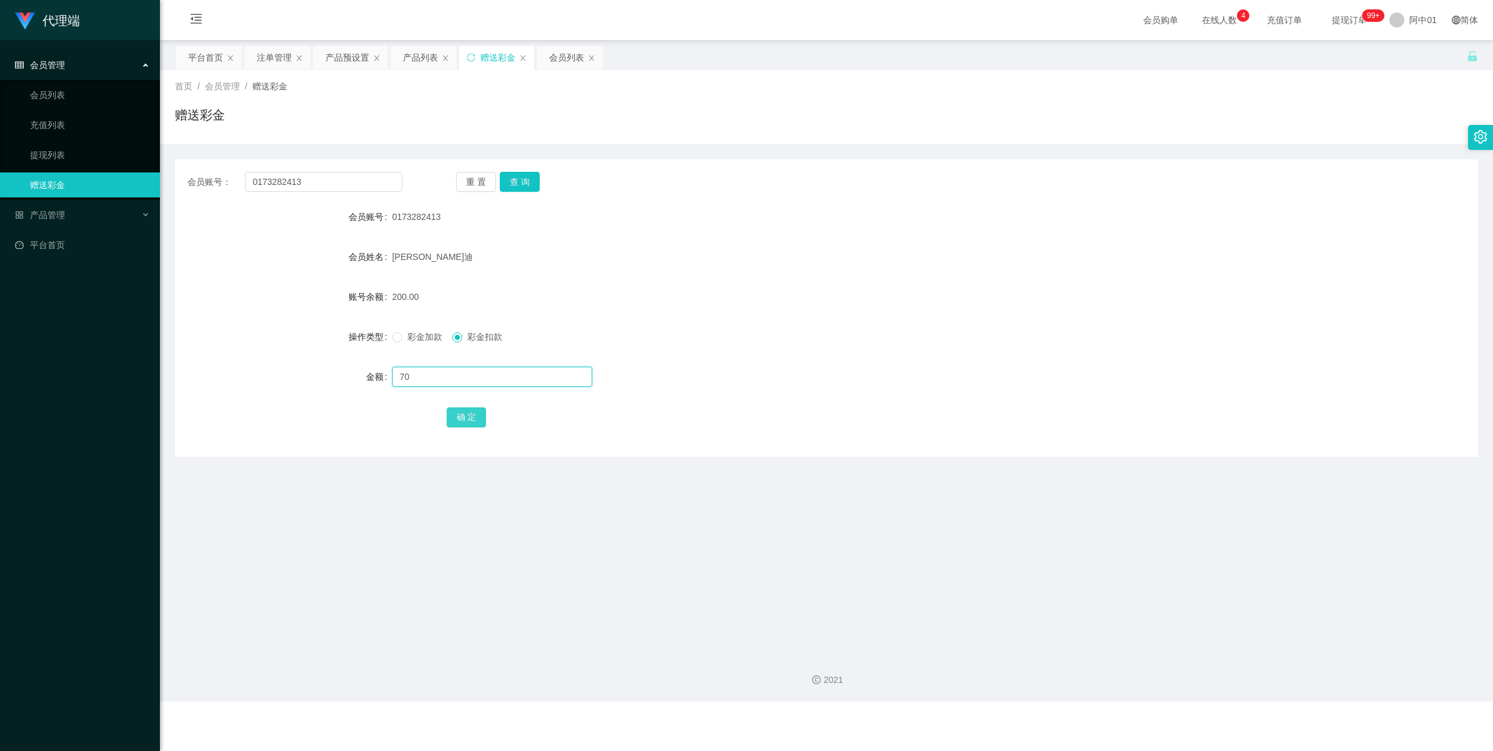
type input "70"
click at [457, 408] on button "确 定" at bounding box center [467, 417] width 40 height 20
